Goal: Information Seeking & Learning: Learn about a topic

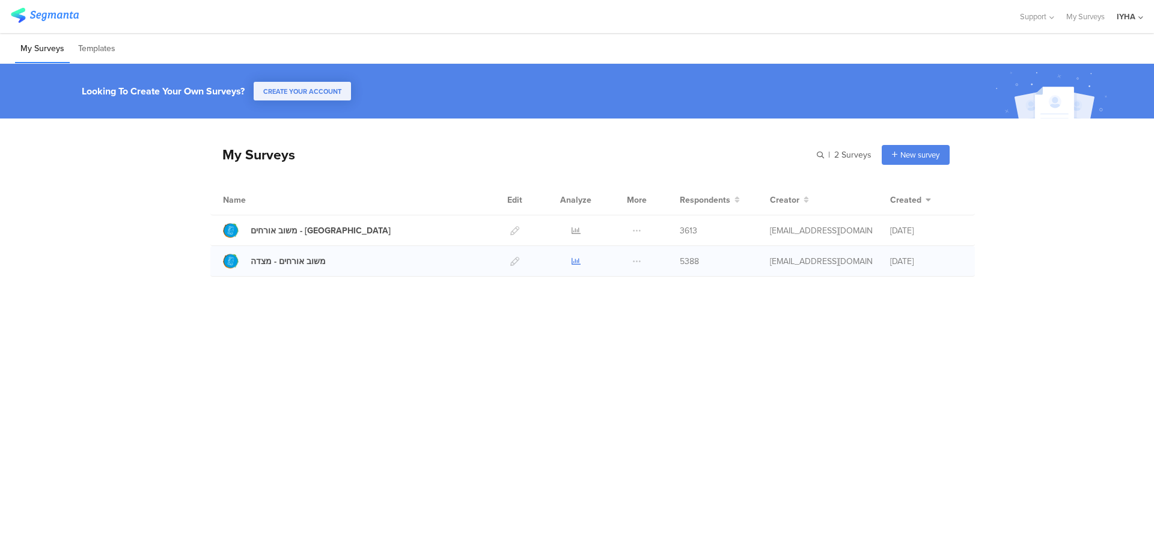
click at [573, 261] on icon at bounding box center [576, 261] width 9 height 9
click at [575, 228] on icon at bounding box center [576, 230] width 9 height 9
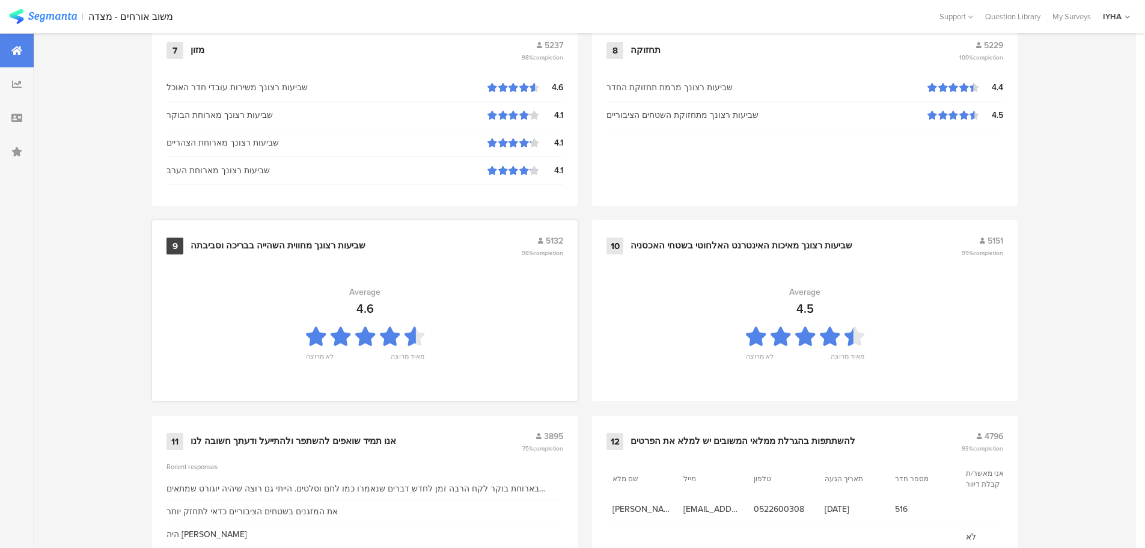
scroll to position [1215, 0]
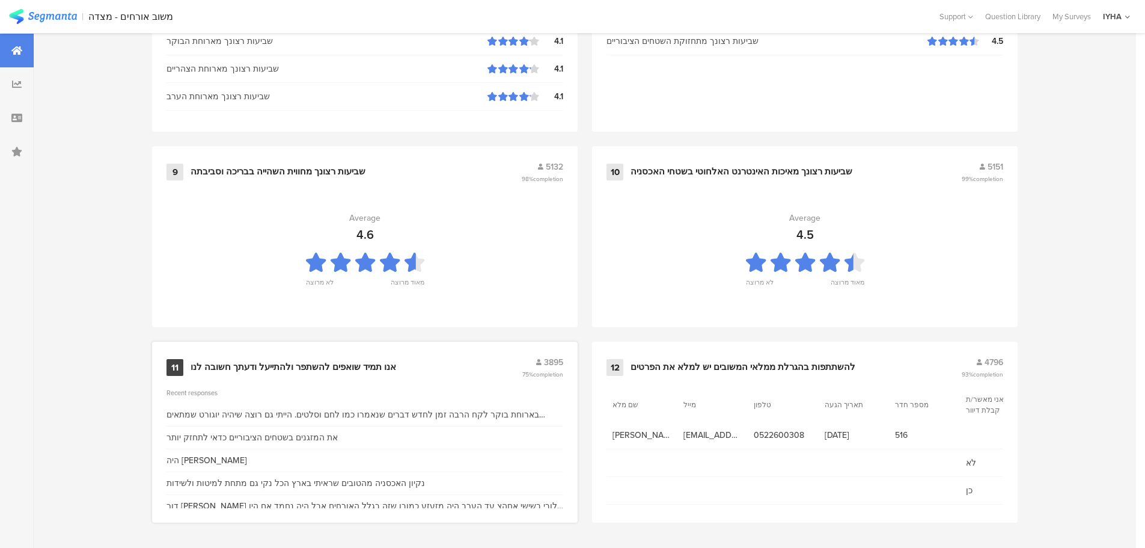
click at [351, 368] on div "אנו תמיד שואפים להשתפר ולהתייעל ודעתך חשובה לנו" at bounding box center [294, 367] width 206 height 12
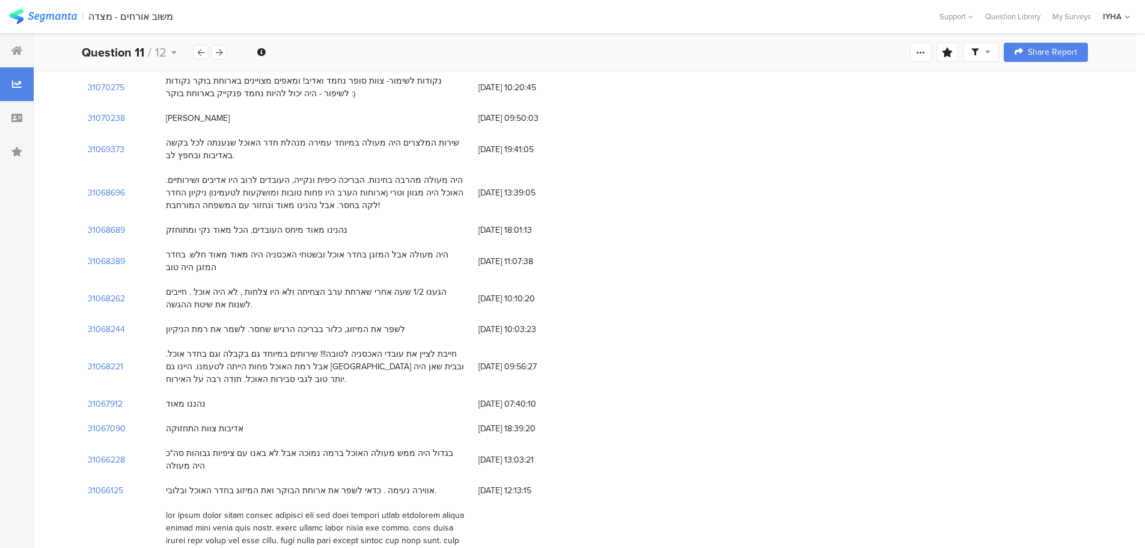
scroll to position [661, 0]
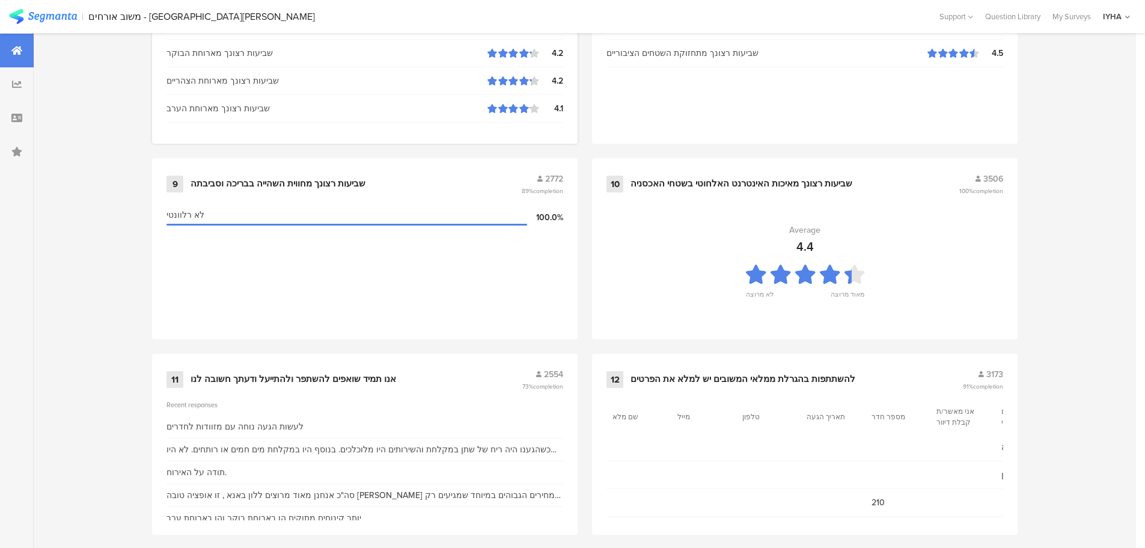
scroll to position [1215, 0]
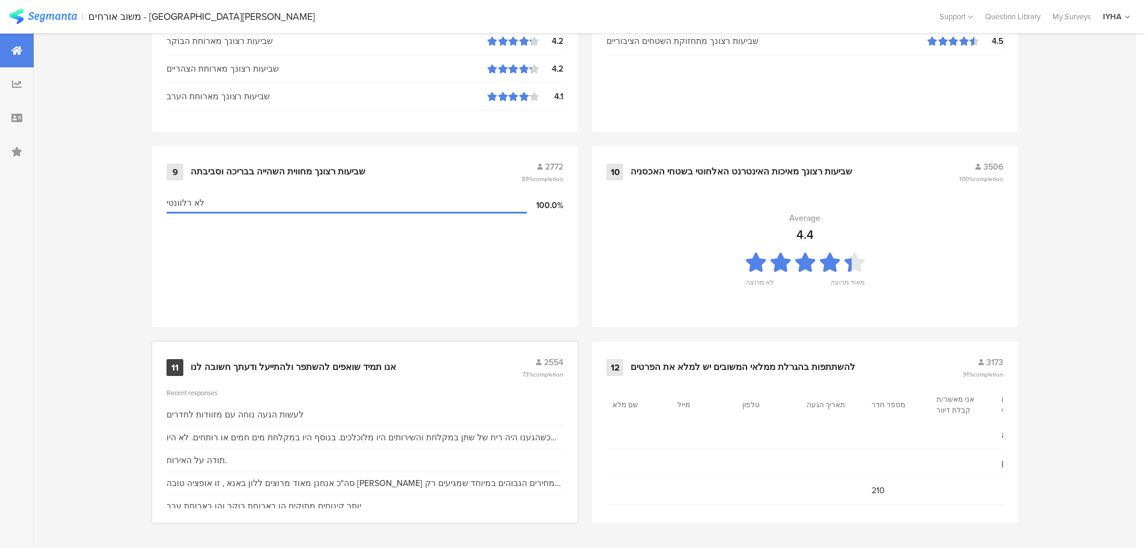
click at [374, 373] on div "11 אנו תמיד שואפים להשתפר ולהתייעל ודעתך חשובה לנו 2554 73% completion" at bounding box center [364, 367] width 397 height 23
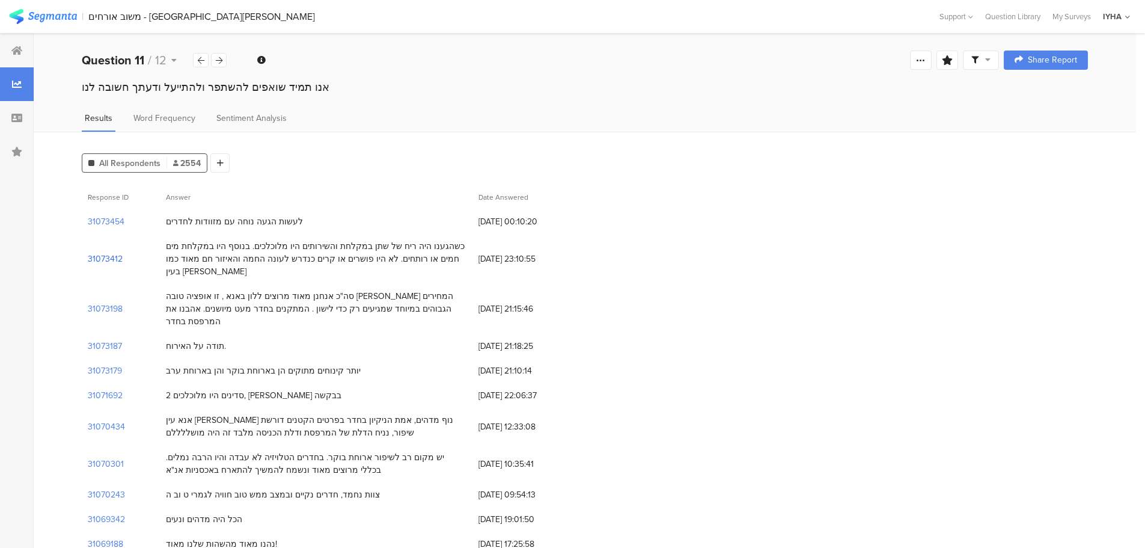
click at [111, 252] on section "31073412" at bounding box center [105, 258] width 35 height 13
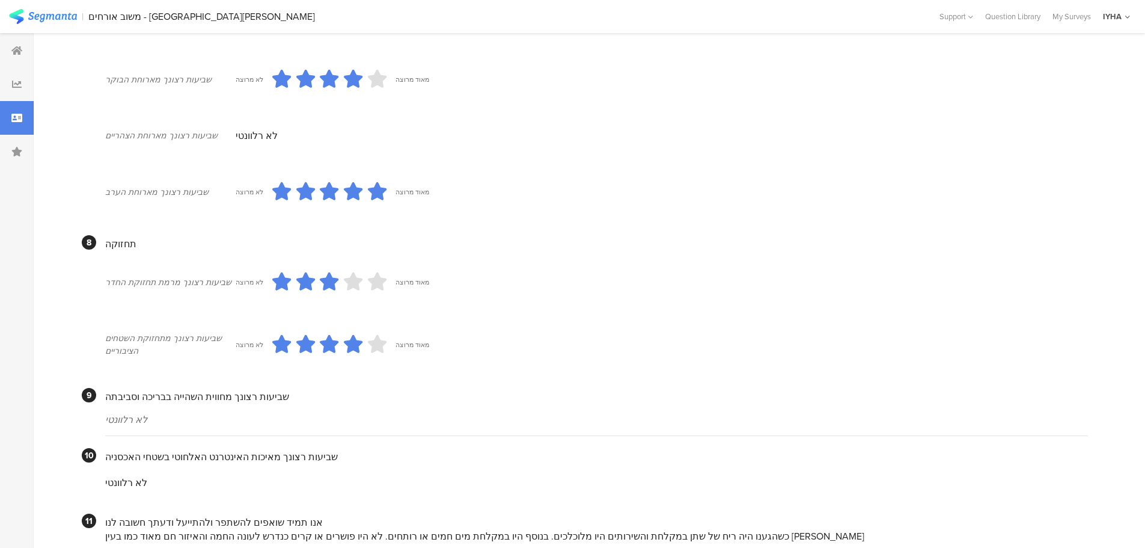
scroll to position [787, 0]
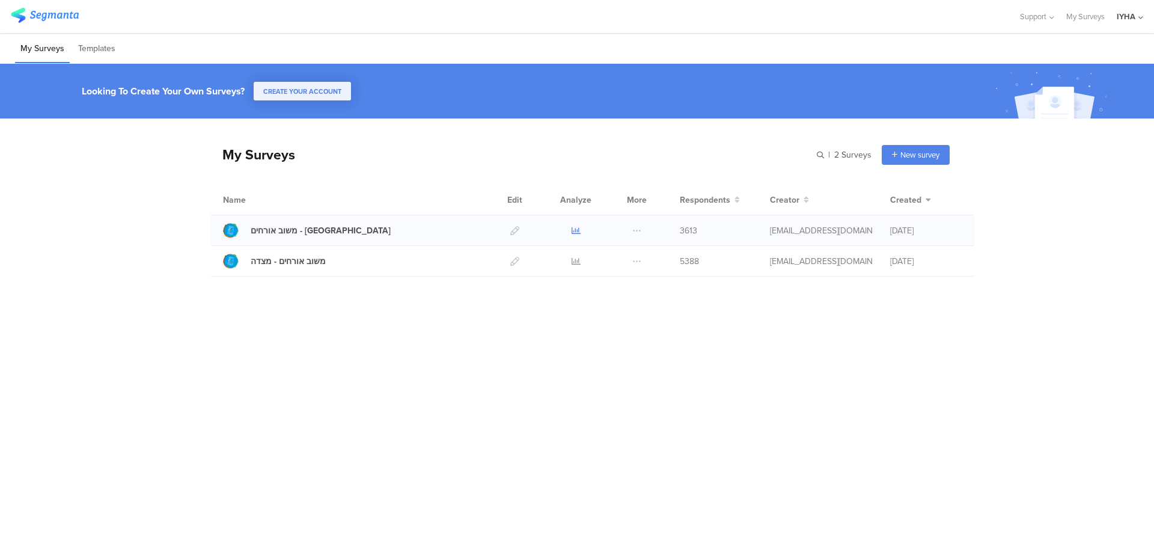
click at [572, 228] on icon at bounding box center [576, 230] width 9 height 9
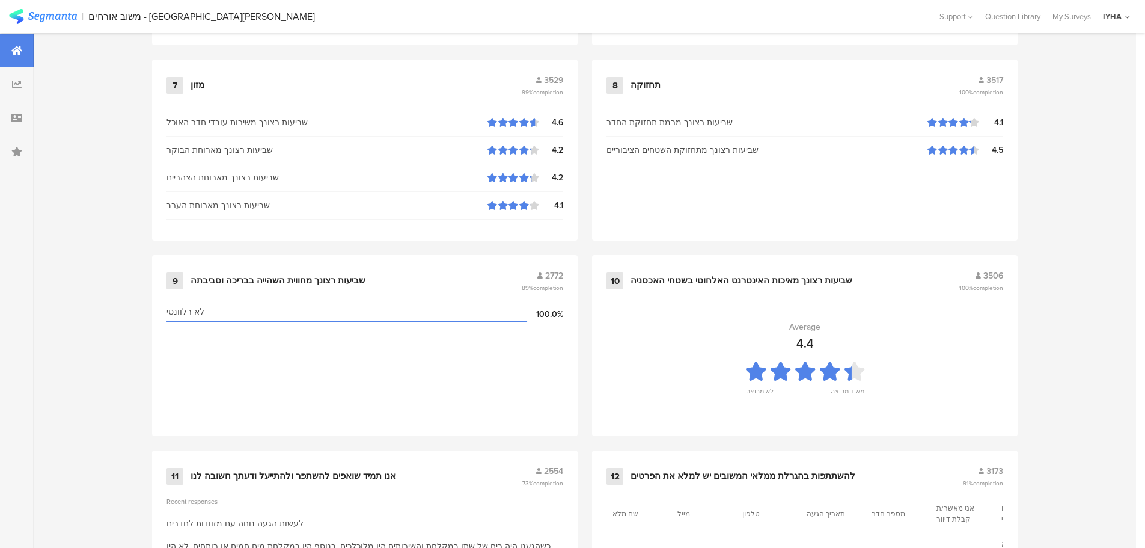
scroll to position [1215, 0]
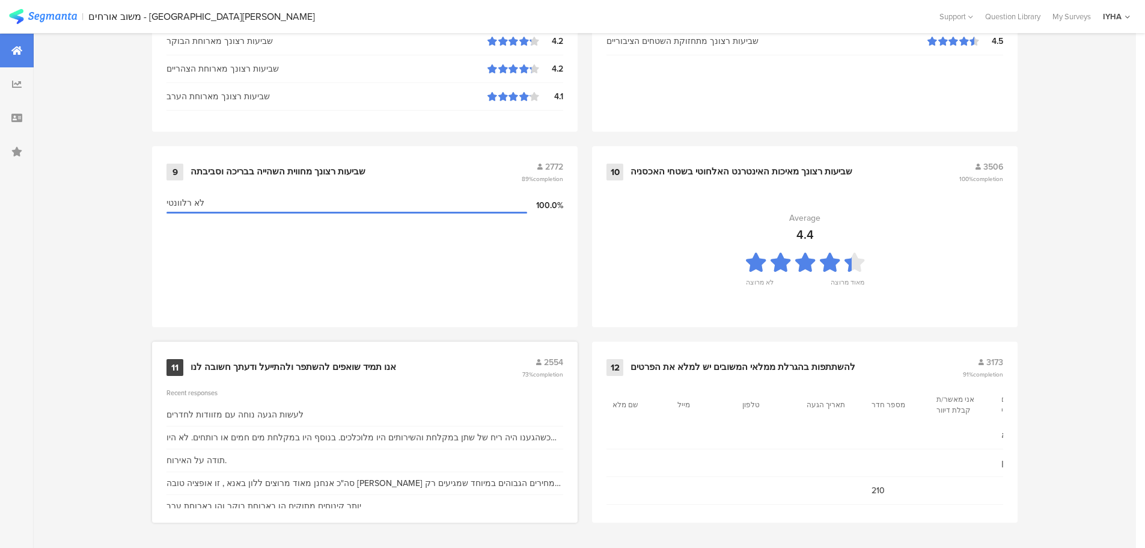
click at [322, 367] on div "אנו תמיד שואפים להשתפר ולהתייעל ודעתך חשובה לנו" at bounding box center [294, 367] width 206 height 12
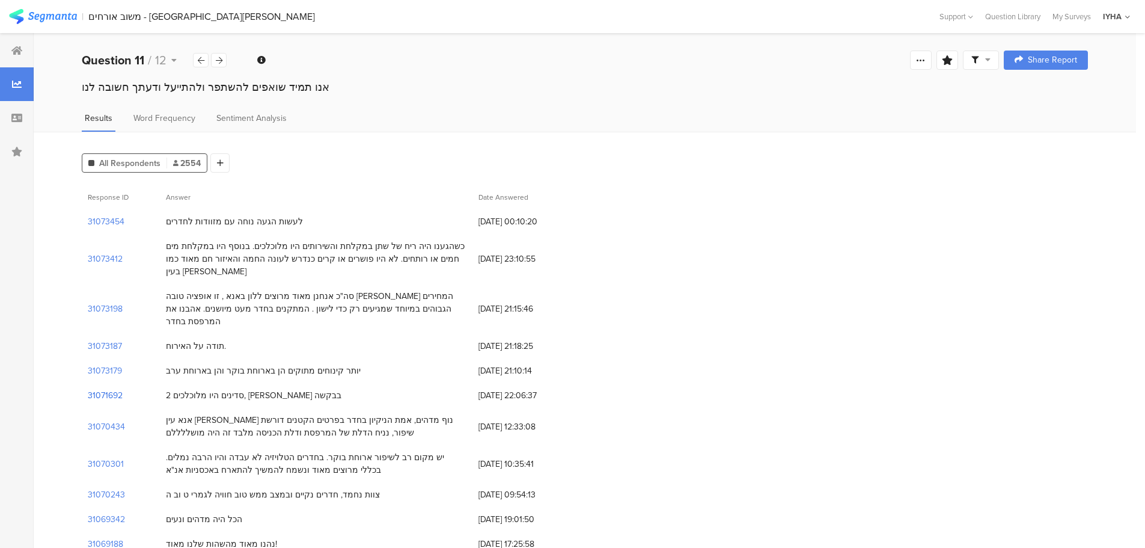
click at [107, 389] on section "31071692" at bounding box center [105, 395] width 35 height 13
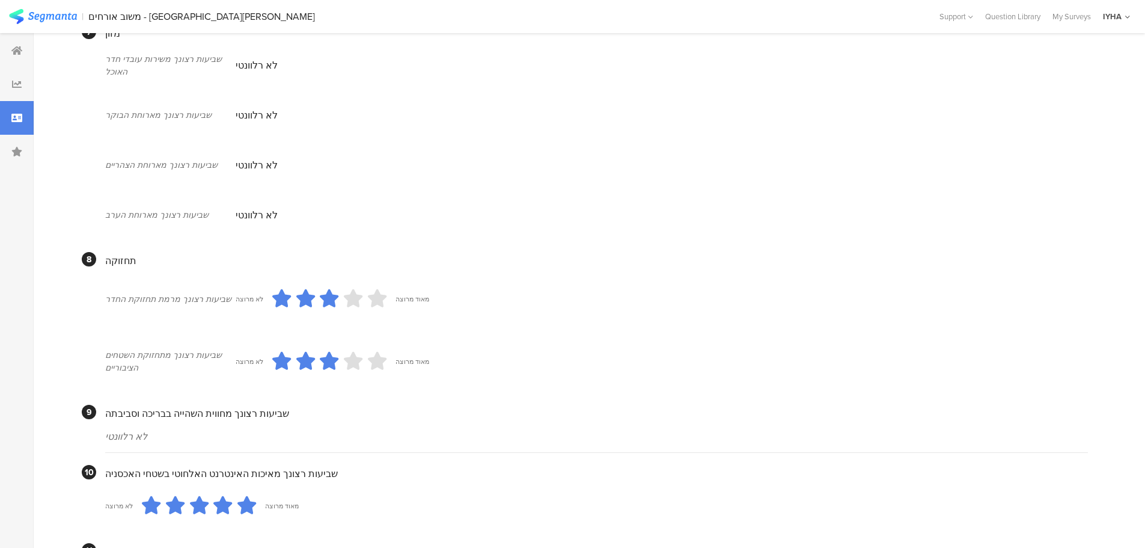
scroll to position [952, 0]
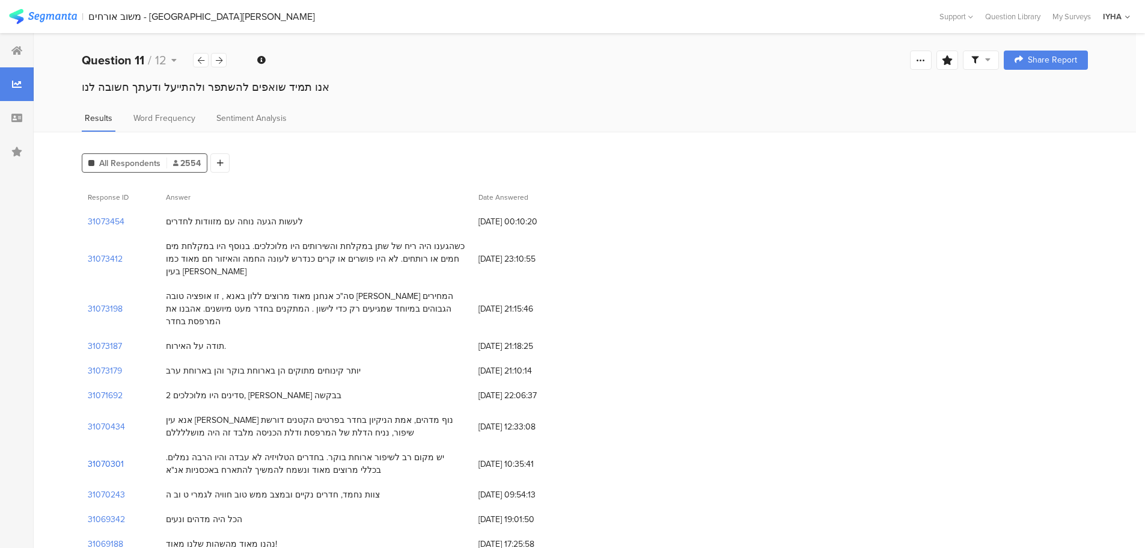
click at [111, 457] on section "31070301" at bounding box center [106, 463] width 36 height 13
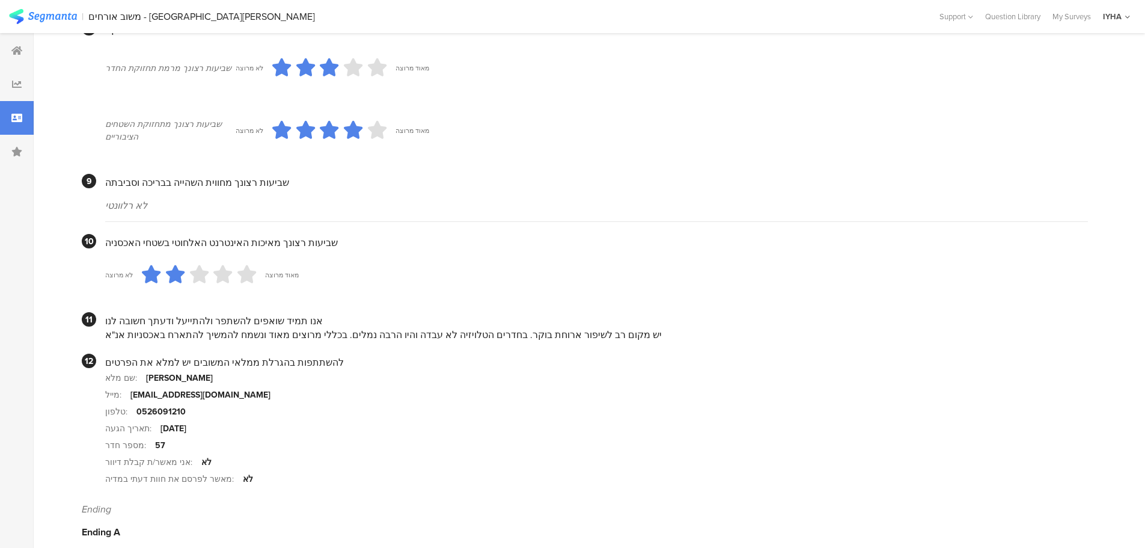
scroll to position [1027, 0]
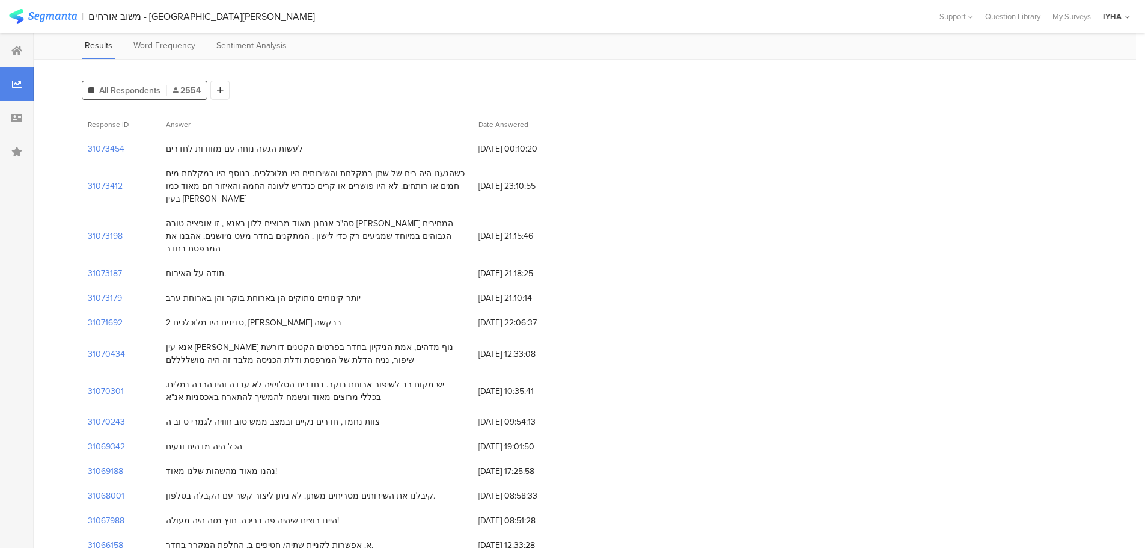
scroll to position [75, 0]
click at [115, 487] on section "31068001" at bounding box center [106, 493] width 37 height 13
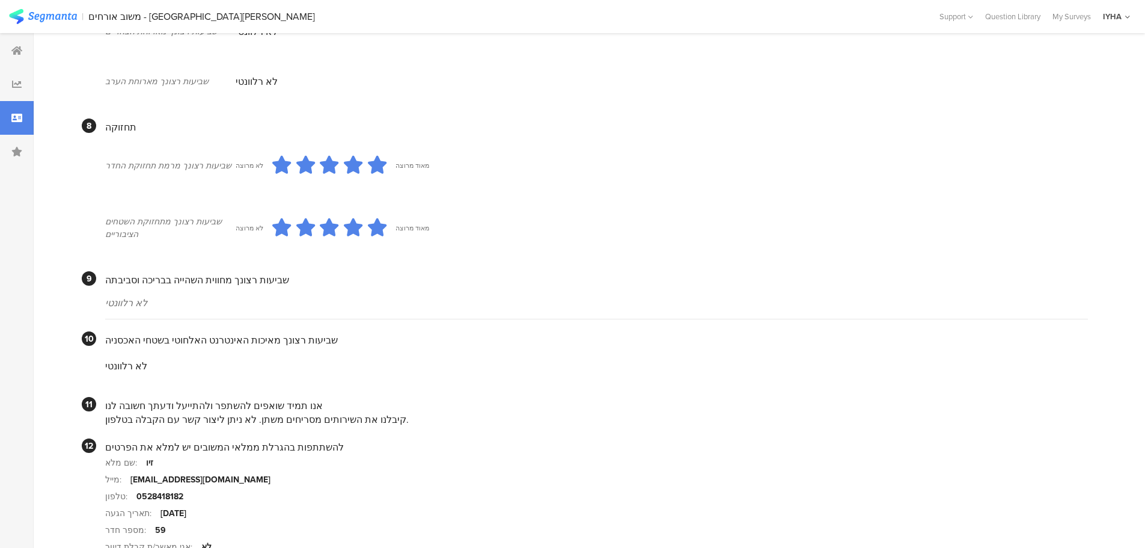
scroll to position [1001, 0]
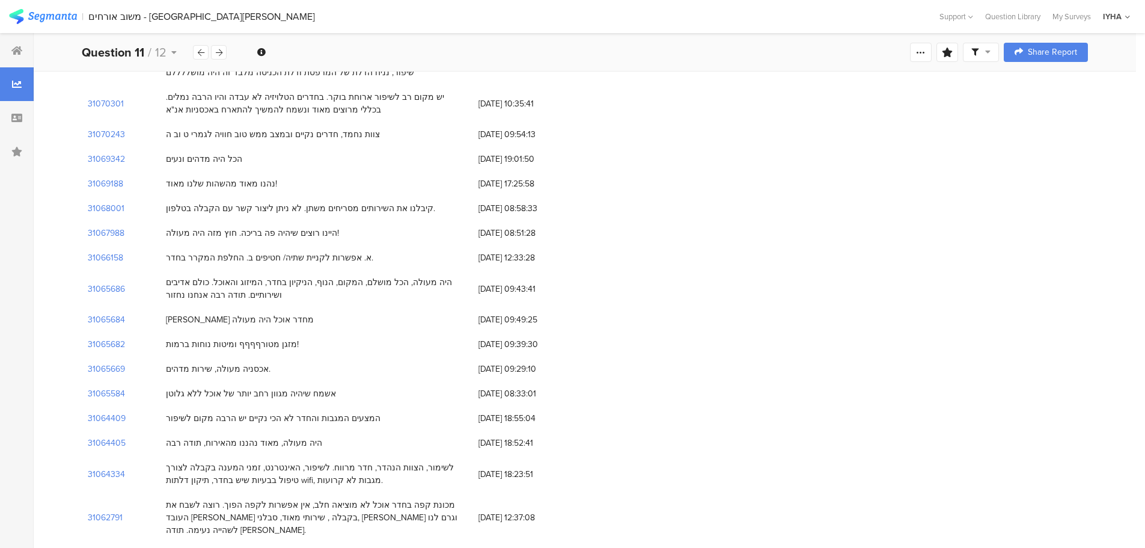
scroll to position [361, 0]
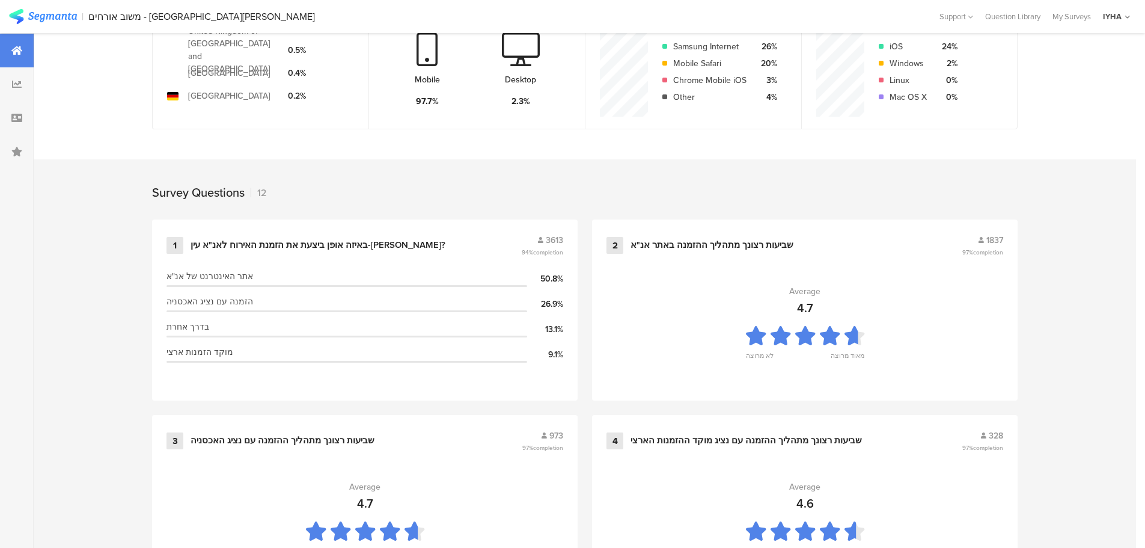
scroll to position [1215, 0]
